Goal: Task Accomplishment & Management: Complete application form

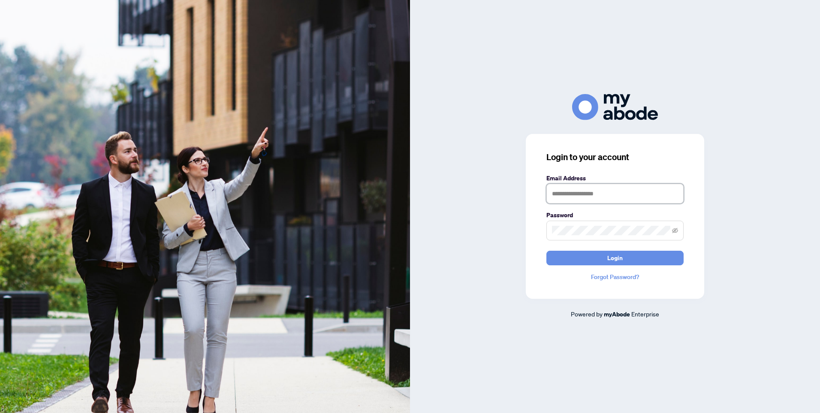
click at [643, 192] on input "text" at bounding box center [614, 194] width 137 height 20
type input "**********"
click at [618, 260] on span "Login" at bounding box center [614, 258] width 15 height 14
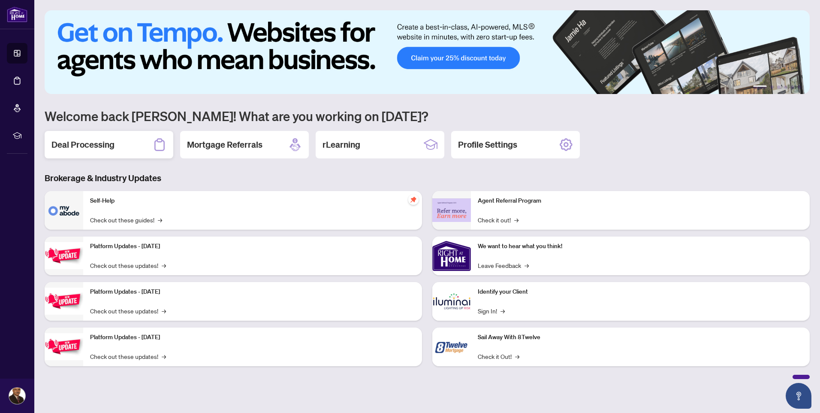
click at [79, 145] on h2 "Deal Processing" at bounding box center [82, 145] width 63 height 12
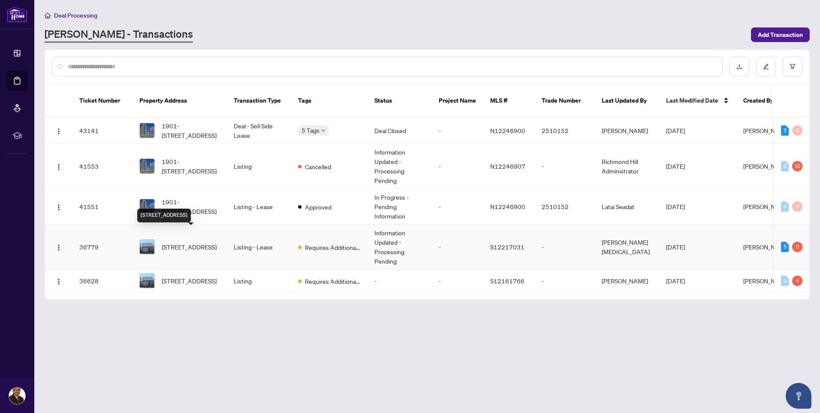
click at [200, 242] on span "[STREET_ADDRESS]" at bounding box center [189, 246] width 55 height 9
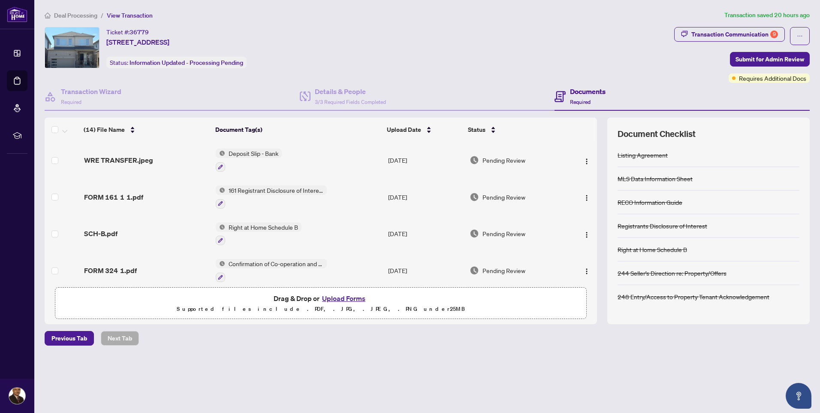
click at [341, 296] on button "Upload Forms" at bounding box center [344, 298] width 48 height 11
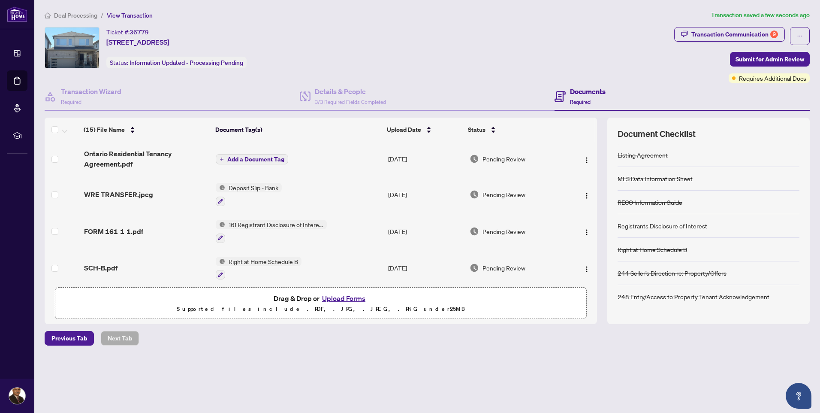
click at [245, 157] on span "Add a Document Tag" at bounding box center [255, 159] width 57 height 6
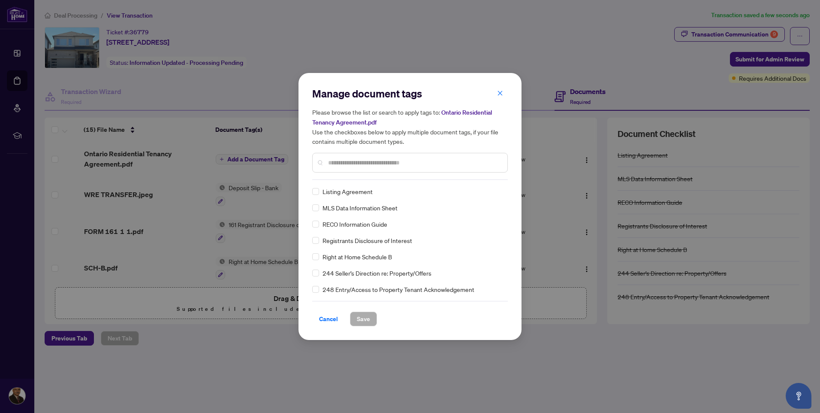
click at [329, 162] on input "text" at bounding box center [414, 162] width 172 height 9
type input "*"
click at [329, 162] on input "text" at bounding box center [414, 162] width 172 height 9
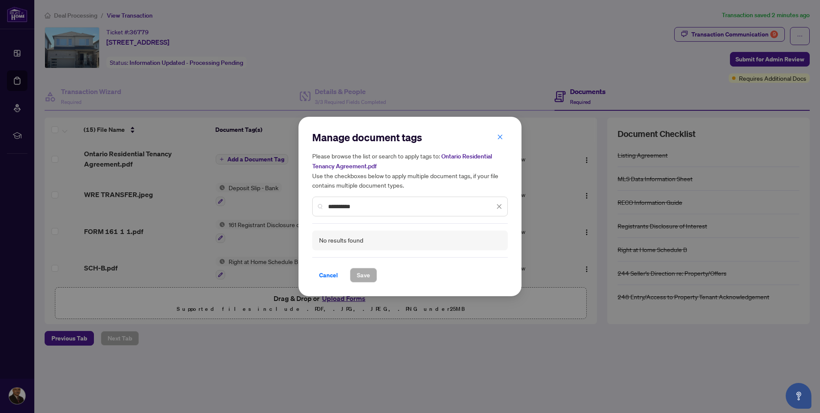
type input "**********"
click at [498, 206] on icon "close" at bounding box center [499, 206] width 6 height 6
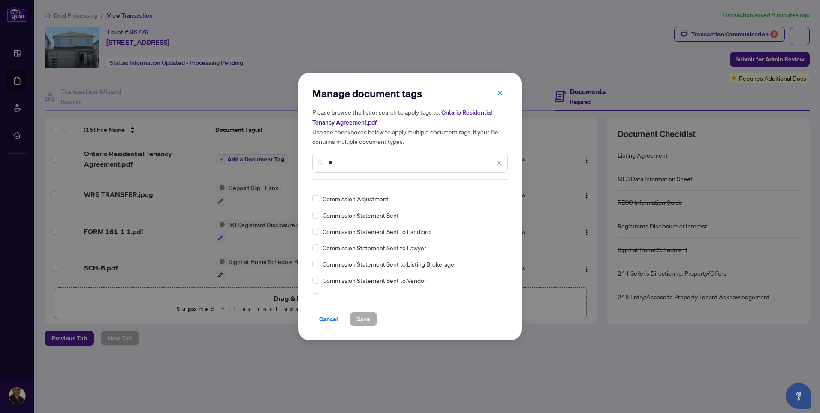
scroll to position [43, 0]
type input "*"
type input "**"
click at [329, 318] on span "Cancel" at bounding box center [328, 319] width 19 height 14
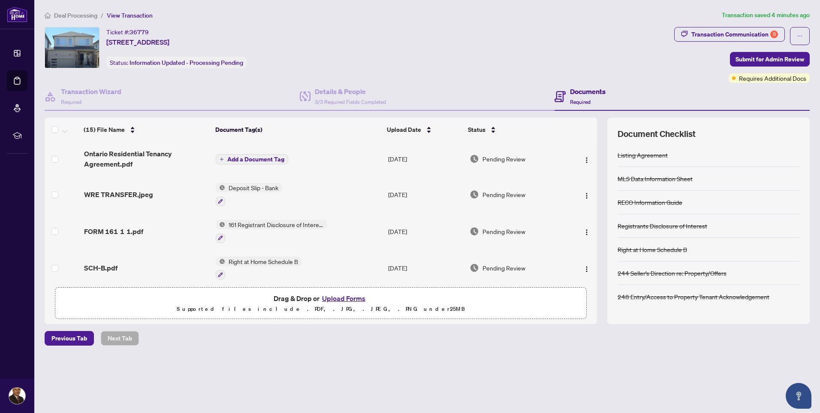
click at [259, 158] on span "Add a Document Tag" at bounding box center [255, 159] width 57 height 6
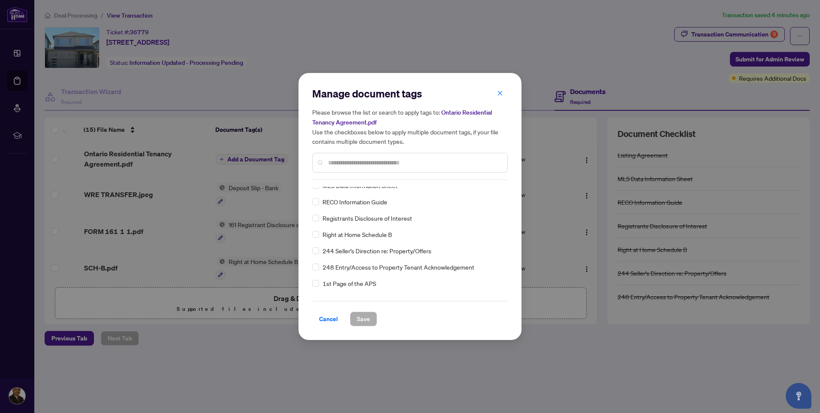
scroll to position [0, 0]
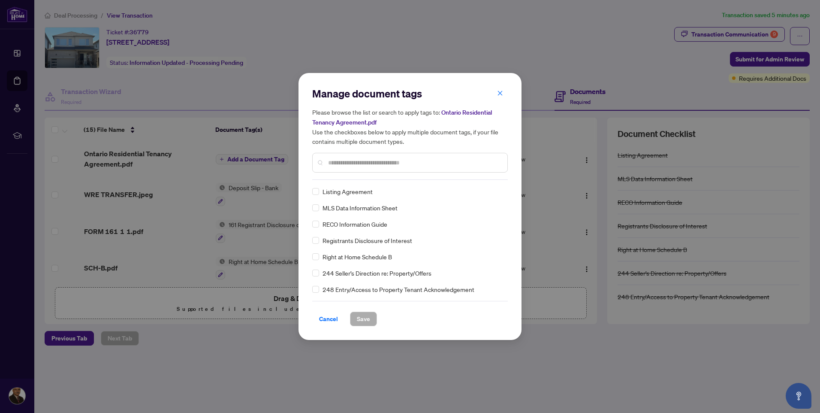
click at [340, 161] on input "text" at bounding box center [414, 162] width 172 height 9
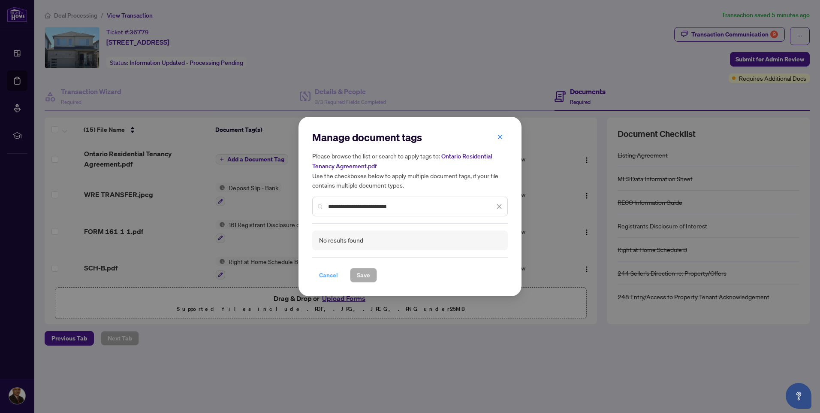
type input "**********"
click at [328, 272] on span "Cancel" at bounding box center [328, 275] width 19 height 14
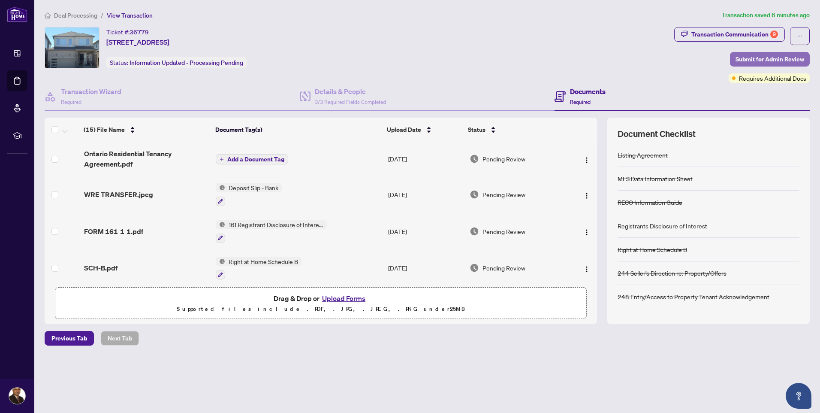
click at [751, 60] on span "Submit for Admin Review" at bounding box center [770, 59] width 69 height 14
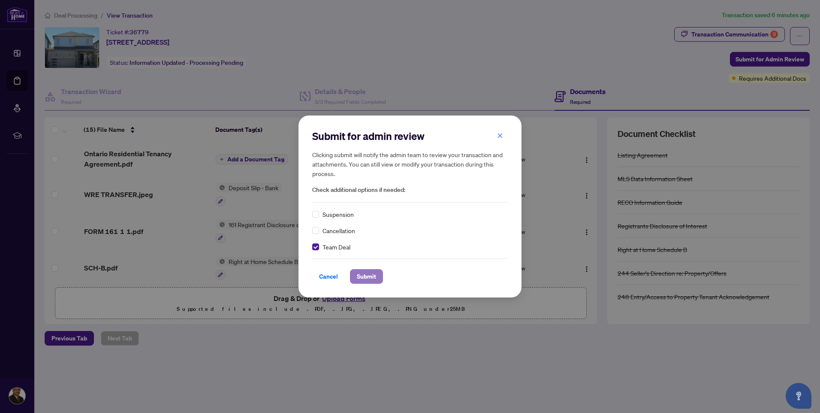
click at [365, 274] on span "Submit" at bounding box center [366, 276] width 19 height 14
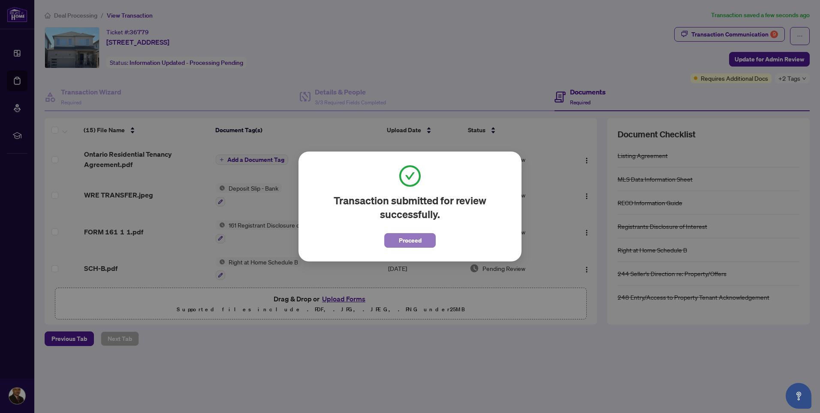
click at [400, 239] on span "Proceed" at bounding box center [410, 240] width 23 height 14
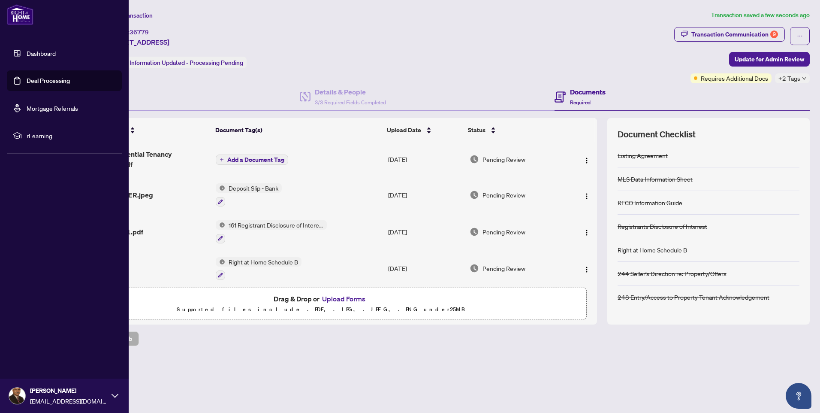
click at [33, 79] on link "Deal Processing" at bounding box center [48, 81] width 43 height 8
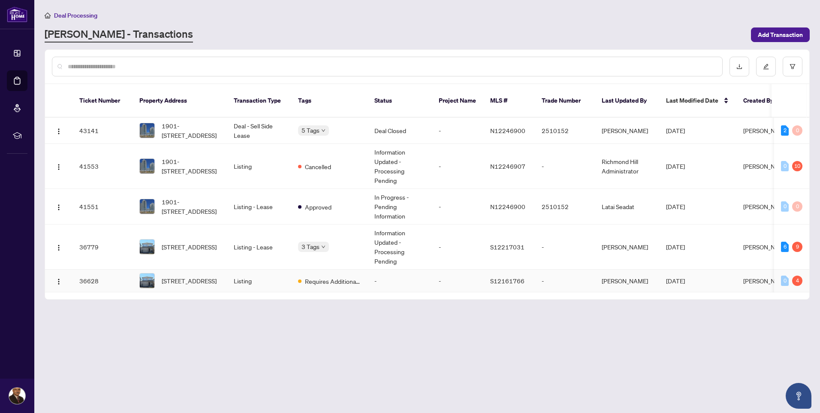
click at [240, 272] on td "Listing" at bounding box center [259, 280] width 64 height 23
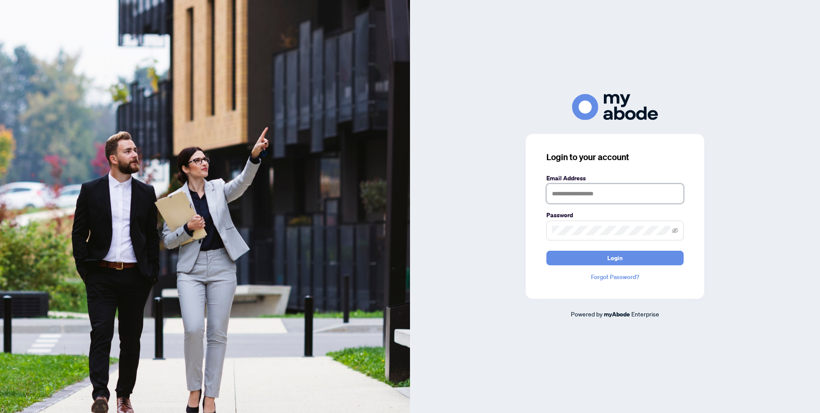
click at [564, 195] on input "text" at bounding box center [614, 194] width 137 height 20
type input "**********"
click at [608, 256] on span "Login" at bounding box center [614, 258] width 15 height 14
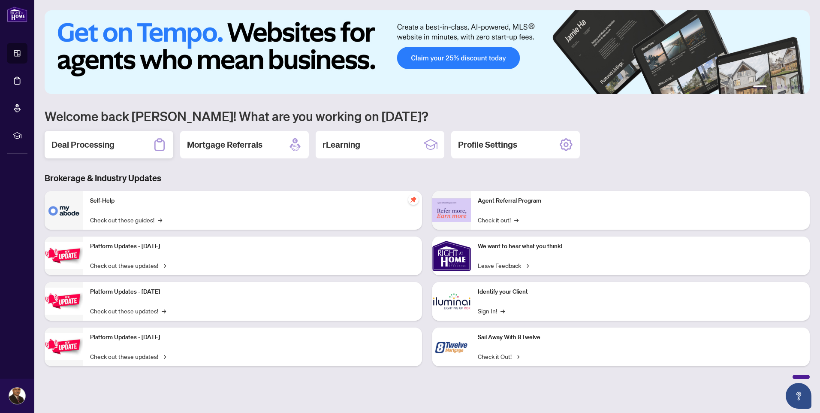
click at [103, 146] on h2 "Deal Processing" at bounding box center [82, 145] width 63 height 12
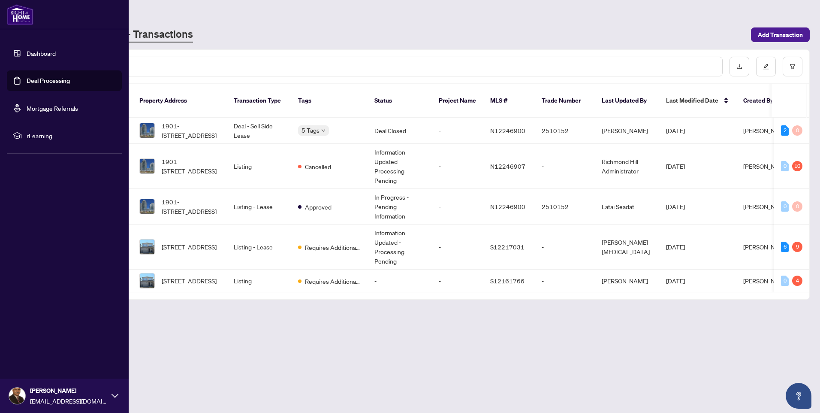
click at [27, 78] on link "Deal Processing" at bounding box center [48, 81] width 43 height 8
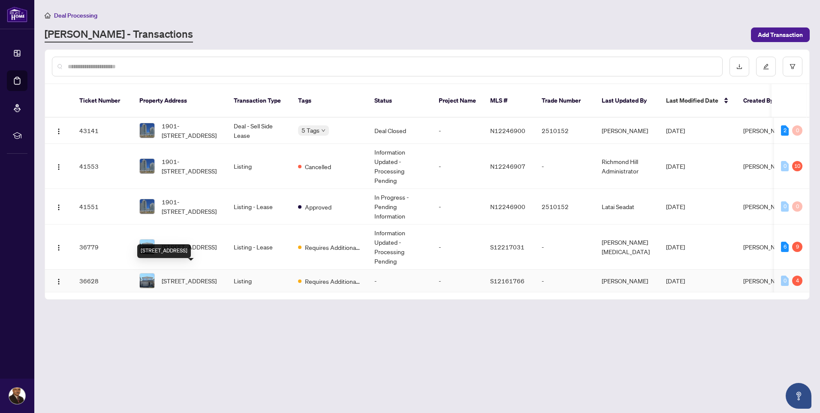
click at [193, 276] on span "[STREET_ADDRESS]" at bounding box center [189, 280] width 55 height 9
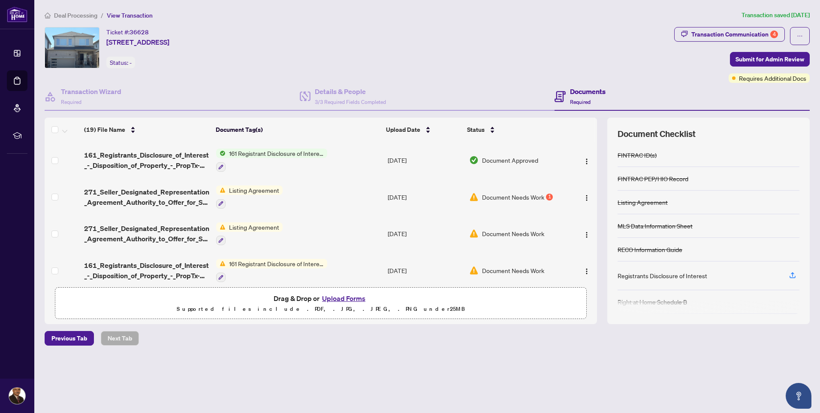
click at [337, 296] on button "Upload Forms" at bounding box center [344, 298] width 48 height 11
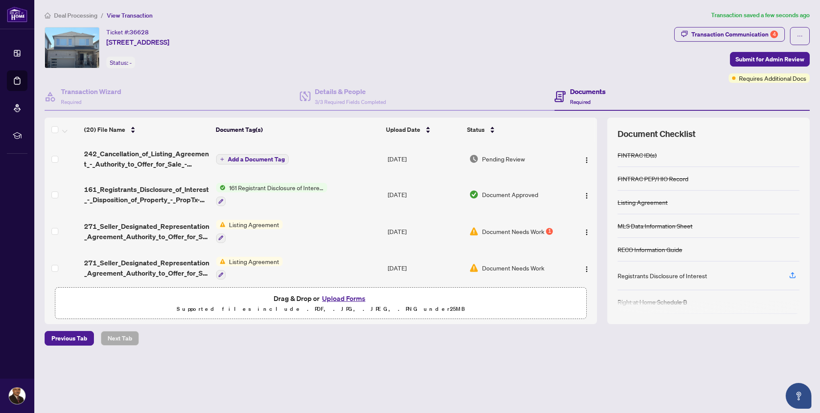
click at [243, 159] on span "Add a Document Tag" at bounding box center [256, 159] width 57 height 6
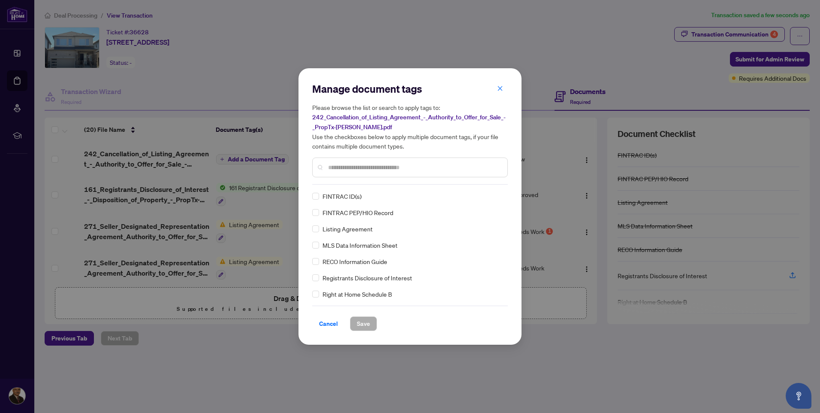
click at [328, 166] on input "text" at bounding box center [414, 167] width 172 height 9
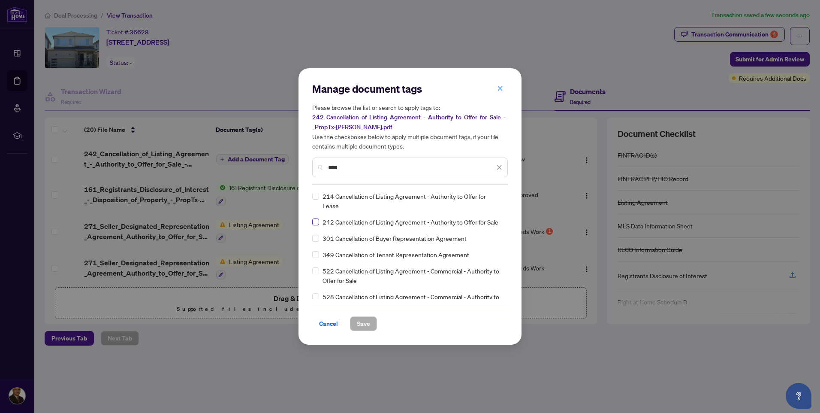
type input "****"
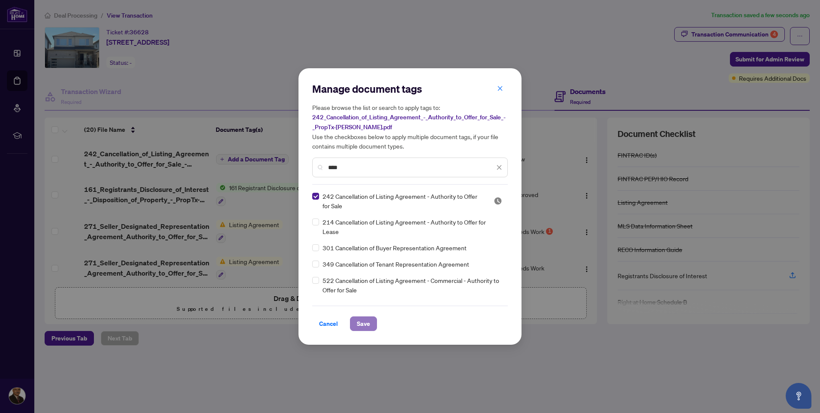
click at [361, 321] on span "Save" at bounding box center [363, 324] width 13 height 14
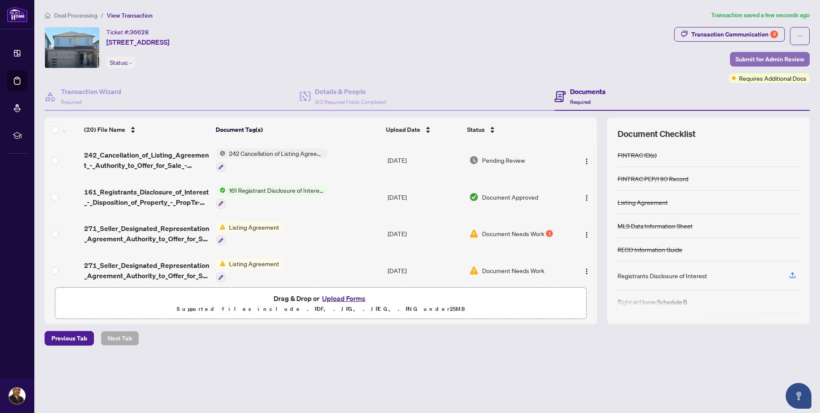
click at [760, 58] on span "Submit for Admin Review" at bounding box center [770, 59] width 69 height 14
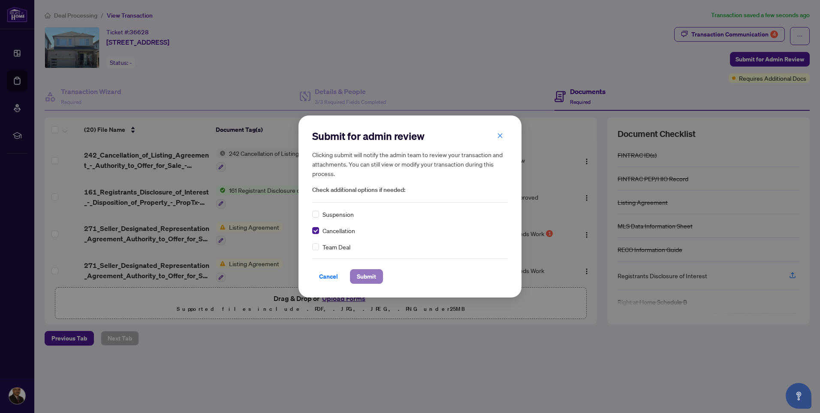
click at [360, 273] on span "Submit" at bounding box center [366, 276] width 19 height 14
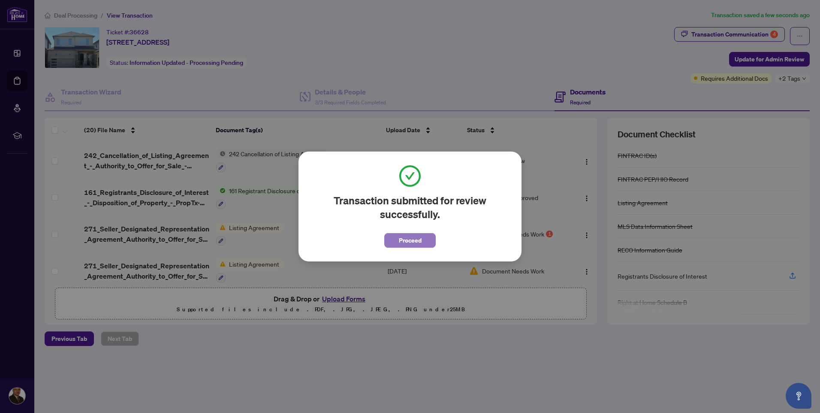
click at [408, 240] on span "Proceed" at bounding box center [410, 240] width 23 height 14
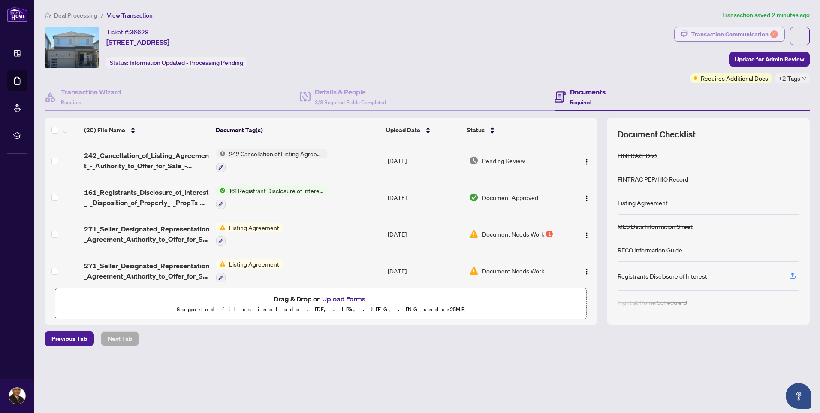
click at [755, 33] on div "Transaction Communication 4" at bounding box center [734, 34] width 87 height 14
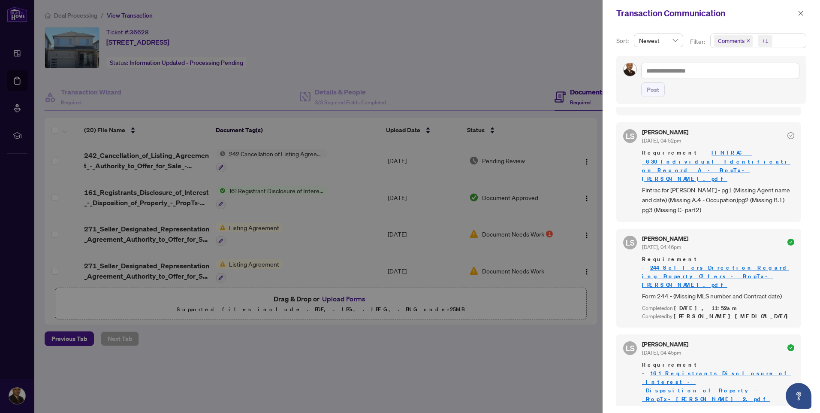
scroll to position [780, 0]
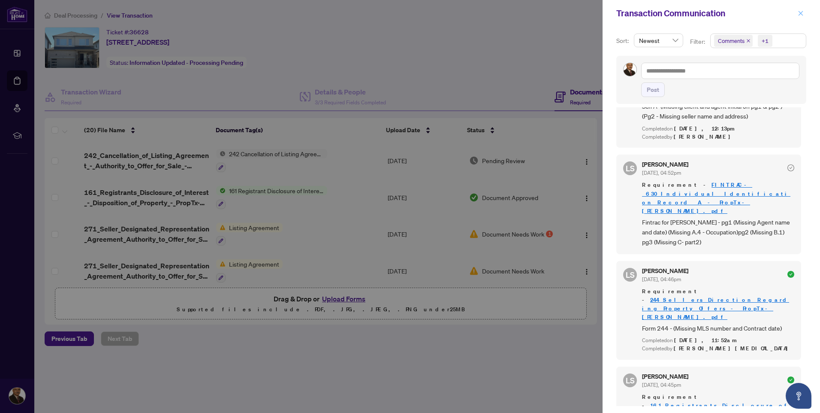
click at [796, 14] on button "button" at bounding box center [800, 13] width 11 height 10
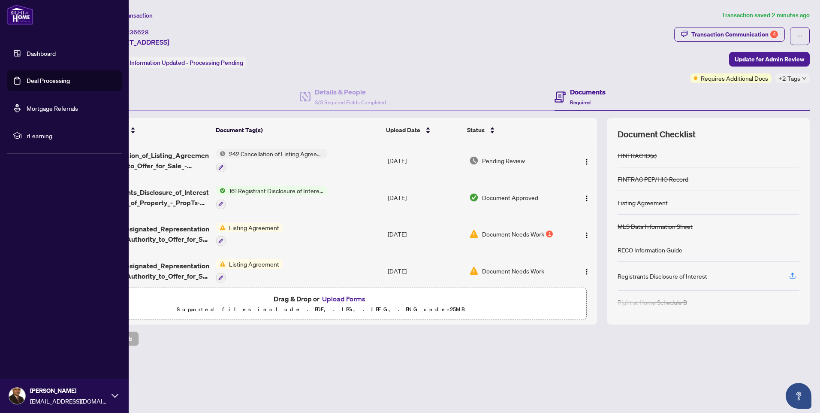
click at [17, 392] on img at bounding box center [17, 395] width 16 height 16
click at [30, 345] on span "Logout" at bounding box center [34, 345] width 19 height 14
